Goal: Information Seeking & Learning: Learn about a topic

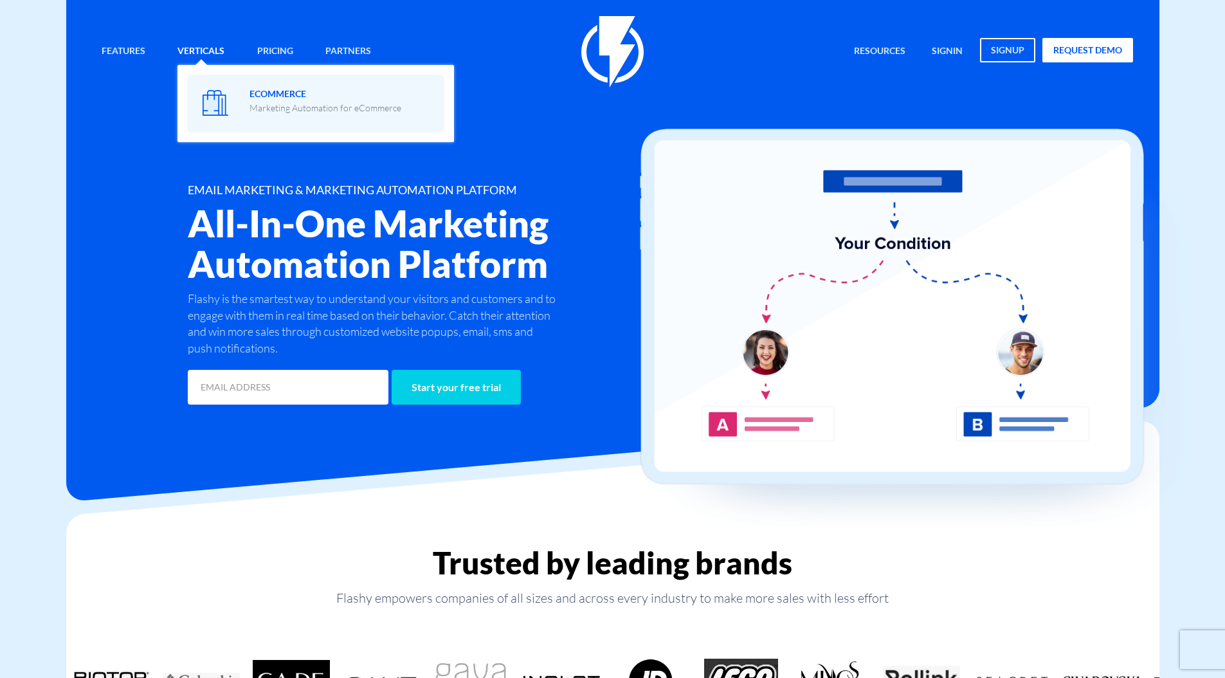
click at [312, 113] on p "Marketing Automation for eCommerce" at bounding box center [326, 108] width 152 height 13
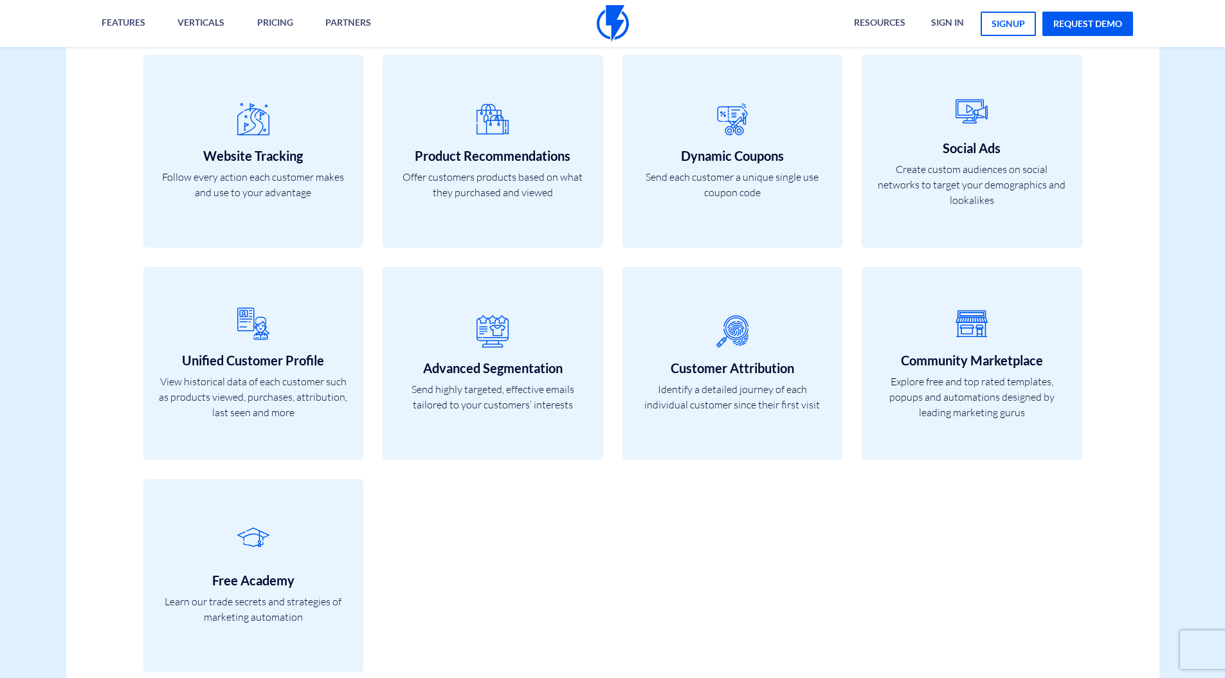
scroll to position [5327, 0]
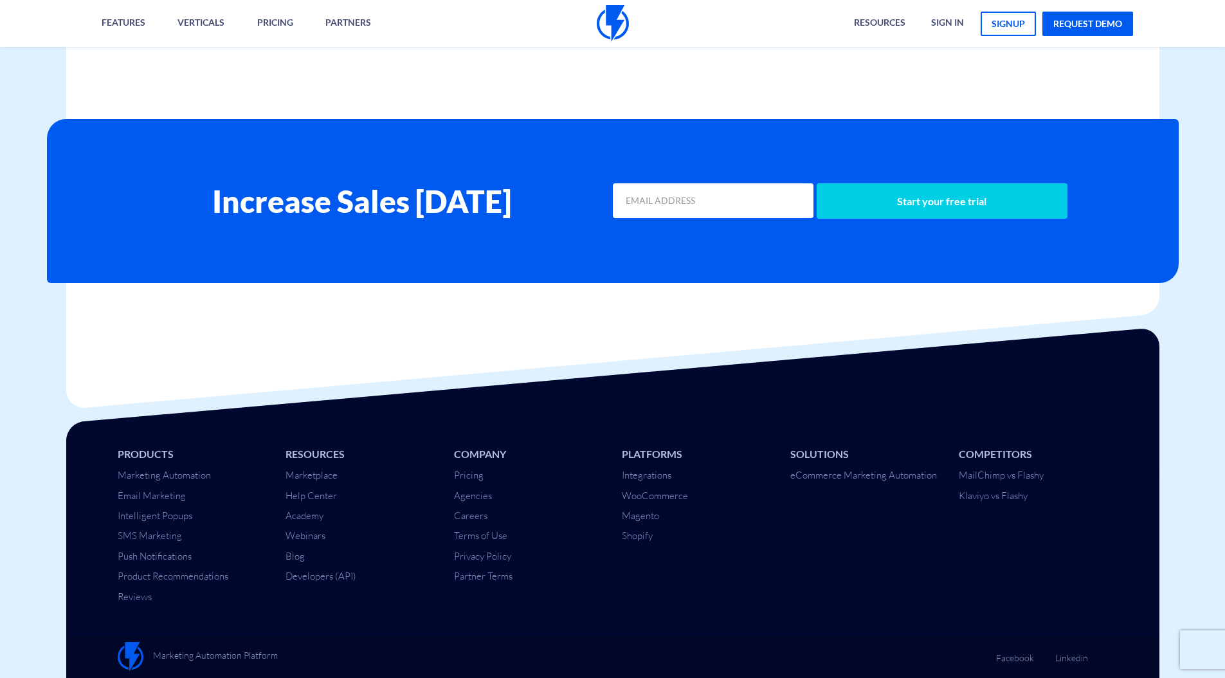
click at [146, 590] on li "Reviews" at bounding box center [192, 597] width 149 height 14
click at [143, 592] on link "Reviews" at bounding box center [135, 596] width 34 height 12
